Goal: Obtain resource: Obtain resource

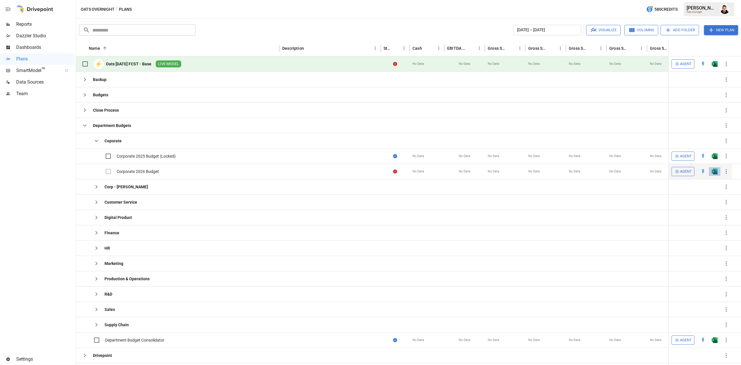
click at [715, 169] on button "button" at bounding box center [714, 171] width 19 height 9
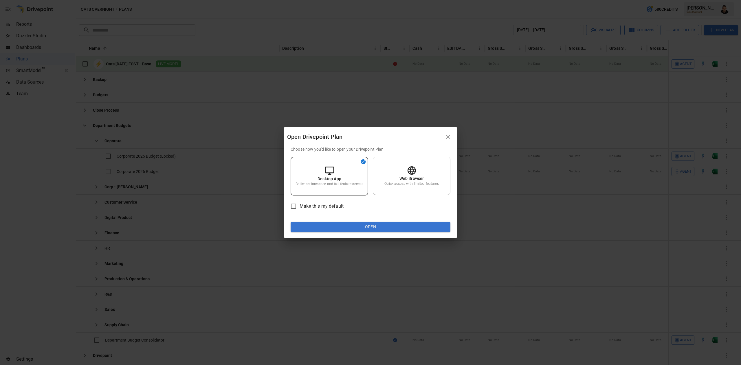
click at [373, 226] on button "Open" at bounding box center [370, 227] width 160 height 10
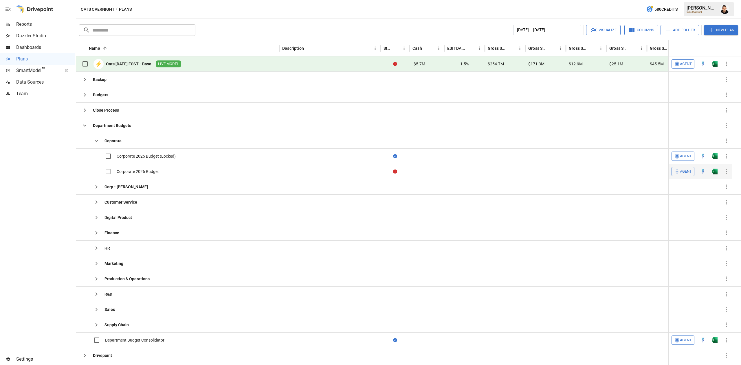
click at [715, 173] on img "Open in Excel" at bounding box center [714, 172] width 6 height 6
click at [440, 180] on div "Web Browser Quick access with limited features" at bounding box center [412, 176] width 78 height 38
click at [713, 174] on img "Open in Excel" at bounding box center [714, 172] width 6 height 6
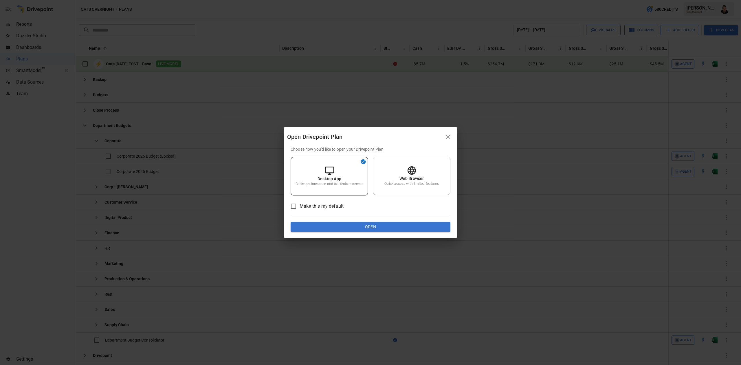
click at [435, 229] on button "Open" at bounding box center [370, 227] width 160 height 10
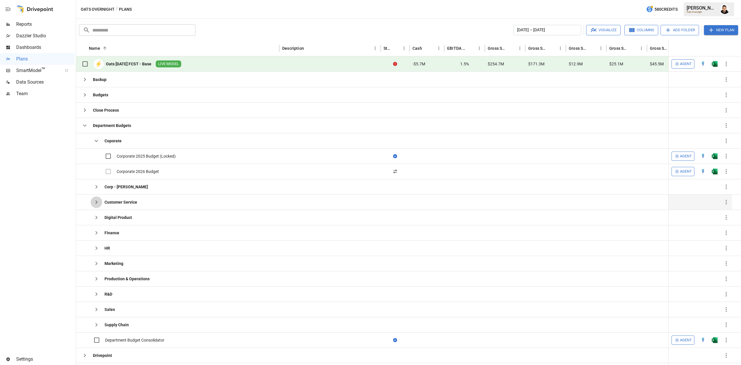
click at [98, 203] on icon "button" at bounding box center [96, 202] width 7 height 7
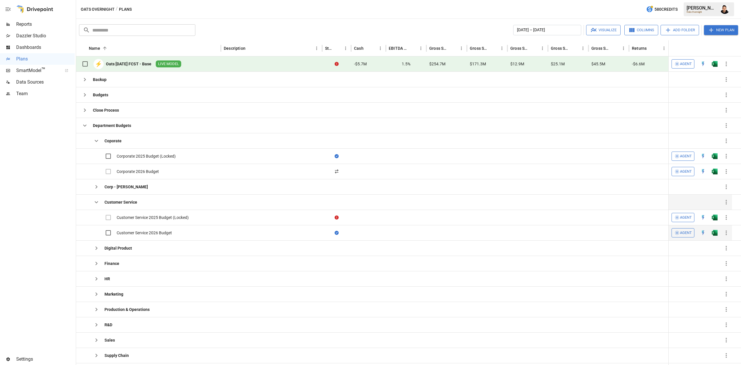
click at [712, 234] on img "Open in Excel" at bounding box center [714, 233] width 6 height 6
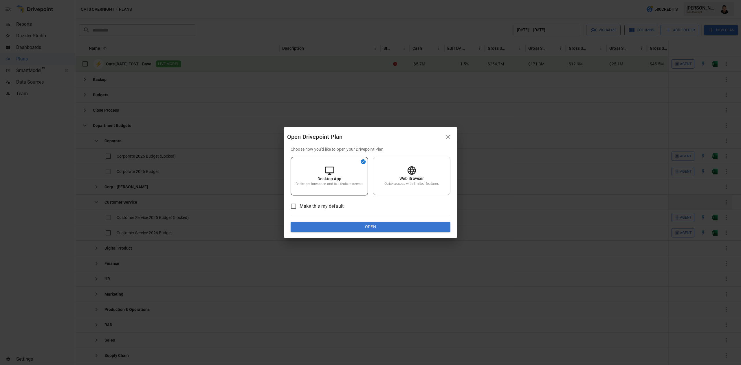
click at [393, 223] on button "Open" at bounding box center [370, 227] width 160 height 10
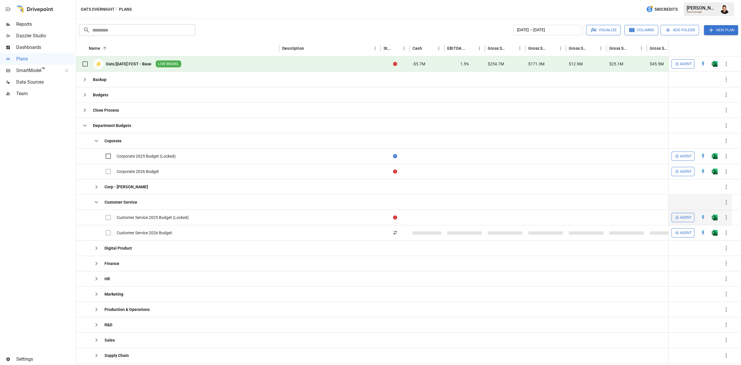
click at [97, 143] on icon "button" at bounding box center [96, 140] width 7 height 7
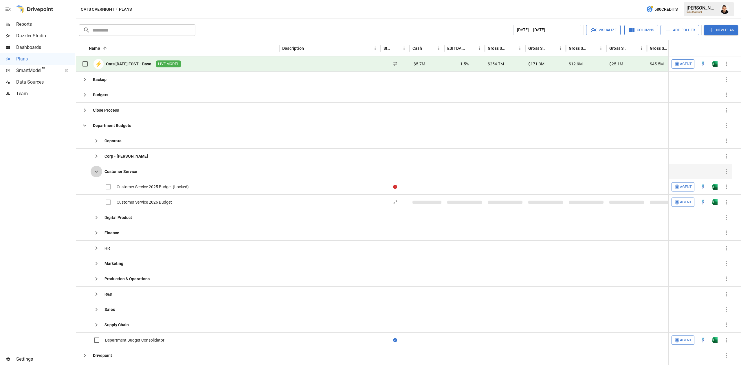
click at [98, 174] on icon "button" at bounding box center [96, 171] width 7 height 7
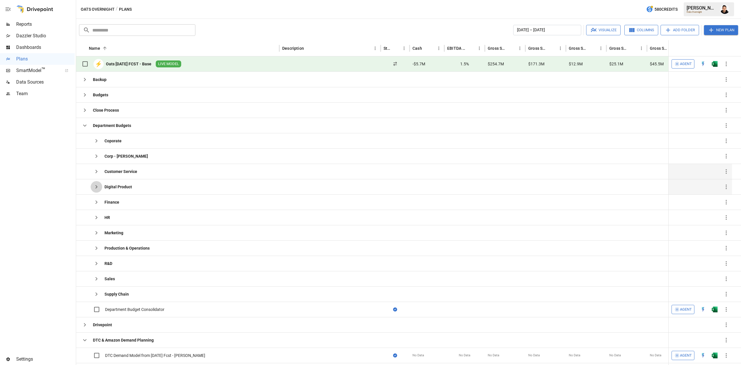
click at [97, 188] on icon "button" at bounding box center [96, 186] width 2 height 3
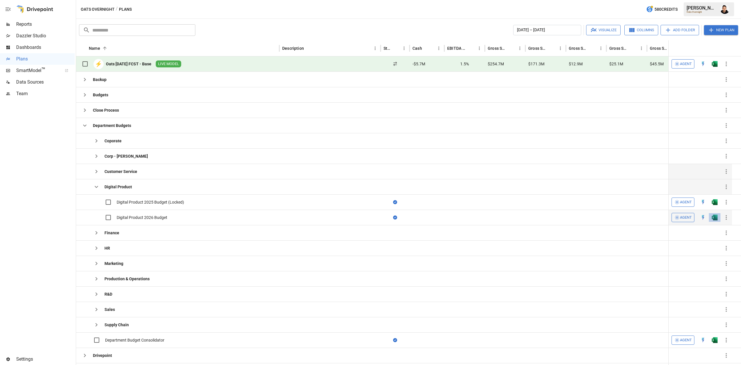
click at [713, 219] on img "Open in Excel" at bounding box center [714, 218] width 6 height 6
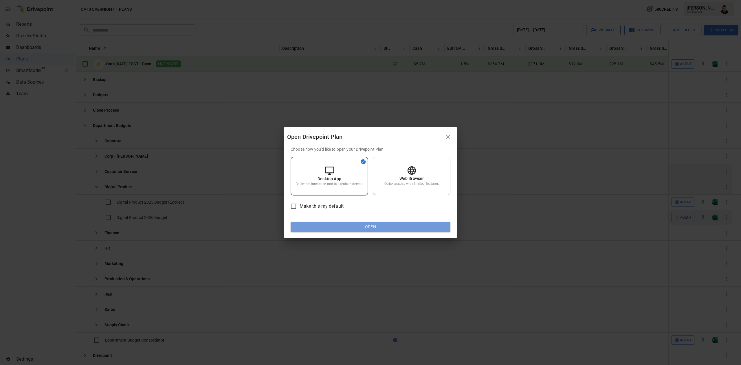
click at [389, 224] on button "Open" at bounding box center [370, 227] width 160 height 10
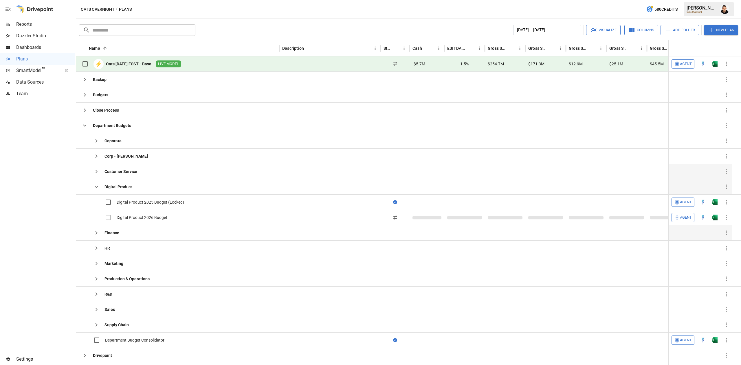
click at [384, 231] on div at bounding box center [394, 232] width 29 height 15
click at [712, 219] on img "Open in Excel" at bounding box center [714, 218] width 6 height 6
click at [448, 137] on div at bounding box center [464, 140] width 41 height 15
click at [98, 233] on icon "button" at bounding box center [96, 232] width 7 height 7
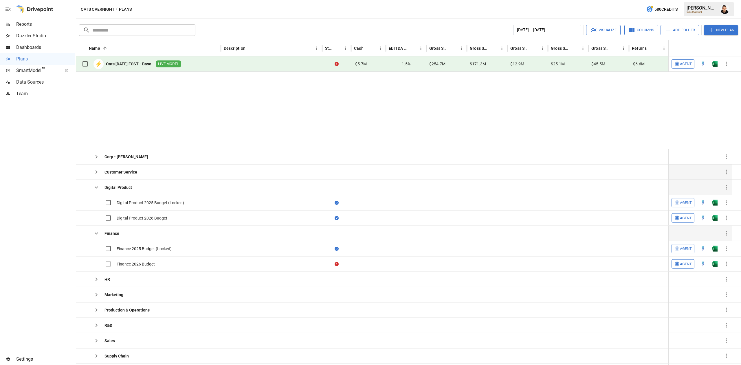
scroll to position [79, 0]
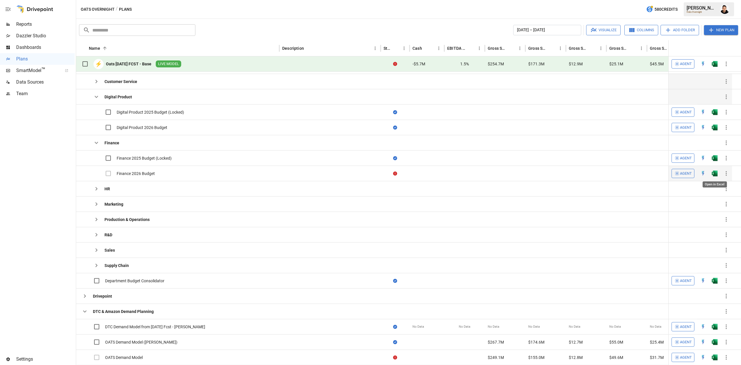
click at [712, 172] on img "Open in Excel" at bounding box center [714, 174] width 6 height 6
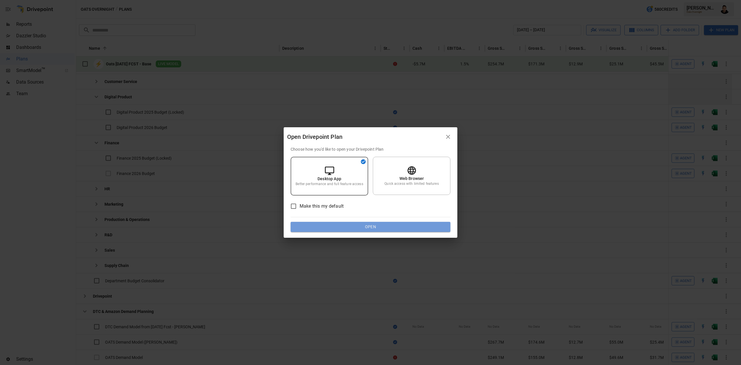
click at [434, 228] on button "Open" at bounding box center [370, 227] width 160 height 10
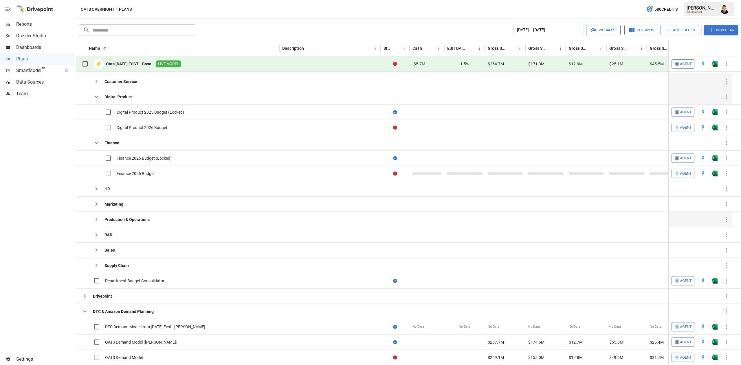
click at [95, 192] on icon "button" at bounding box center [96, 188] width 7 height 7
click at [94, 192] on icon "button" at bounding box center [96, 188] width 7 height 7
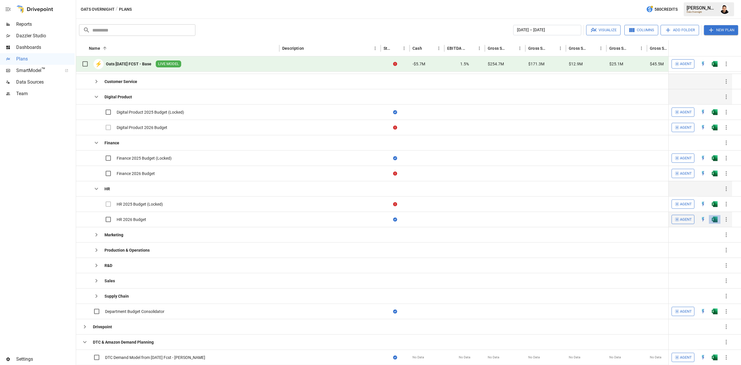
click at [719, 220] on button "button" at bounding box center [714, 219] width 19 height 9
click at [712, 220] on div "Open Drivepoint Plan Choose how you'd like to open your Drivepoint Plan Desktop…" at bounding box center [370, 182] width 741 height 365
click at [6, 203] on div "Open Drivepoint Plan Choose how you'd like to open your Drivepoint Plan Desktop…" at bounding box center [370, 182] width 741 height 365
click at [168, 216] on div "Open Drivepoint Plan Choose how you'd like to open your Drivepoint Plan Desktop…" at bounding box center [370, 182] width 741 height 365
